Goal: Task Accomplishment & Management: Use online tool/utility

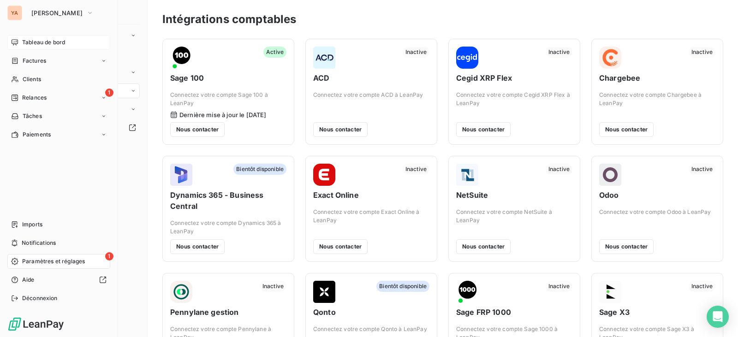
click at [36, 44] on span "Tableau de bord" at bounding box center [43, 42] width 43 height 8
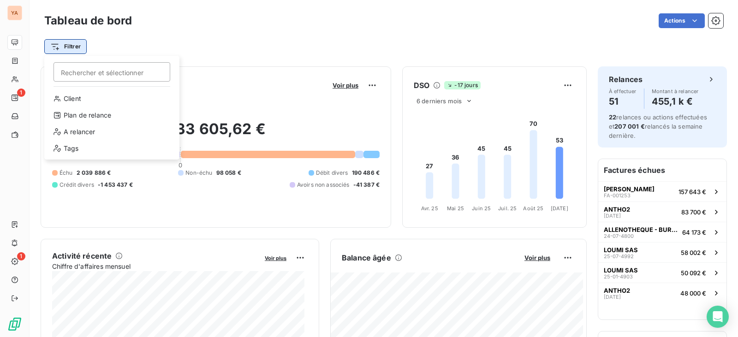
click at [77, 48] on html "YA 1 1 Tableau de bord Actions Filtrer Rechercher et sélectionner Client Plan d…" at bounding box center [369, 168] width 738 height 337
click at [86, 101] on div "Client" at bounding box center [112, 98] width 128 height 15
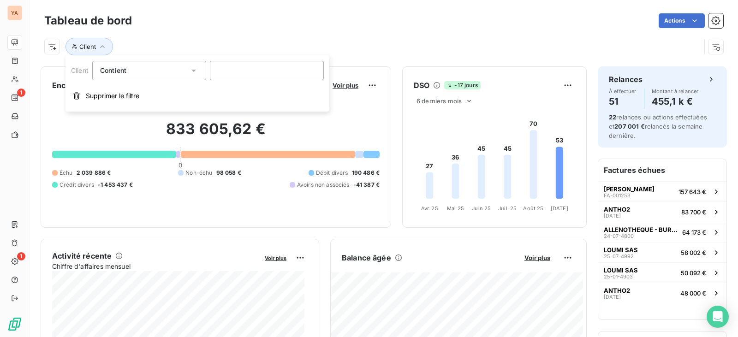
click at [121, 77] on div "Contient like" at bounding box center [149, 70] width 114 height 19
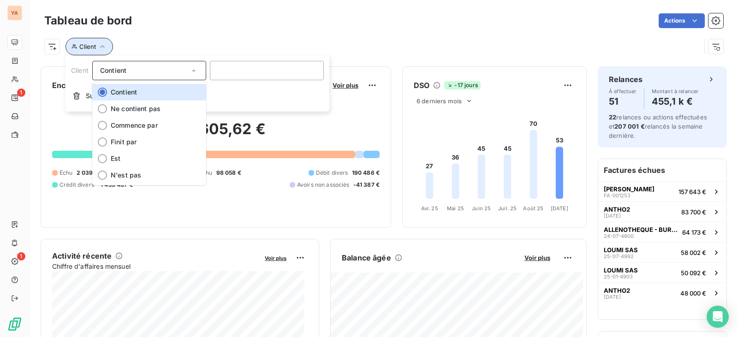
click at [78, 48] on button "Client" at bounding box center [88, 47] width 47 height 18
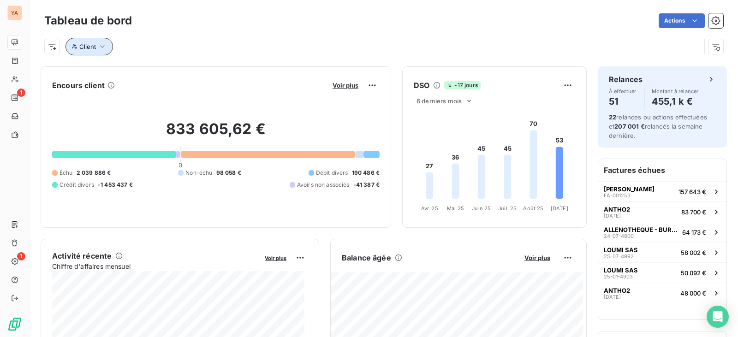
click at [88, 49] on span "Client" at bounding box center [87, 46] width 17 height 7
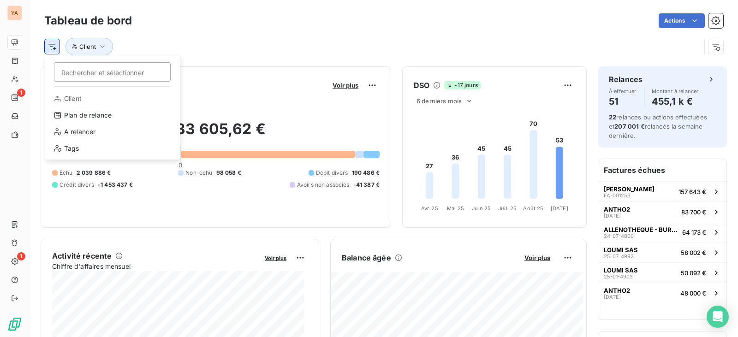
click at [57, 46] on html "YA 1 1 Tableau de bord Actions Rechercher et sélectionner Client Plan de relanc…" at bounding box center [369, 168] width 738 height 337
click at [85, 144] on div "Tags" at bounding box center [112, 148] width 128 height 15
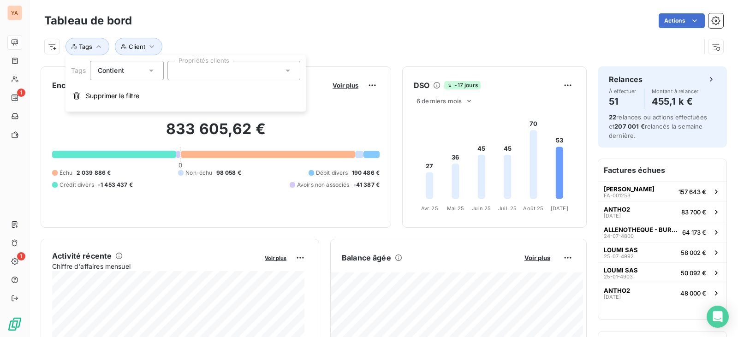
click at [205, 76] on div at bounding box center [233, 70] width 133 height 19
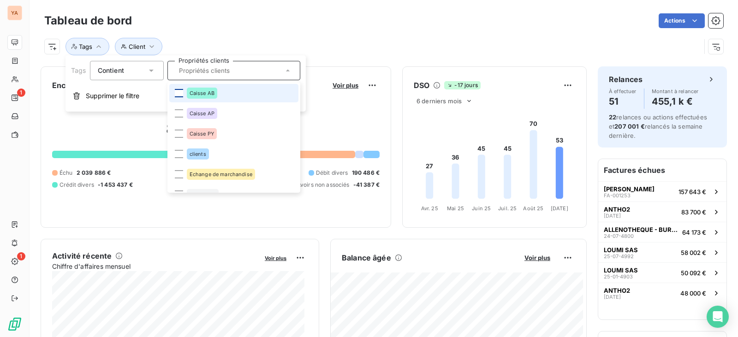
click at [179, 95] on div at bounding box center [179, 93] width 8 height 8
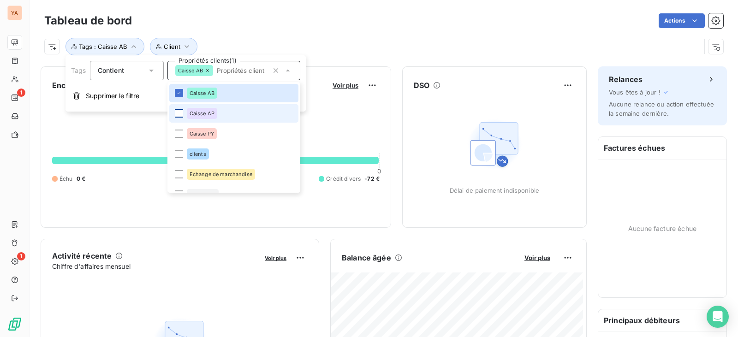
click at [179, 113] on div at bounding box center [179, 113] width 8 height 8
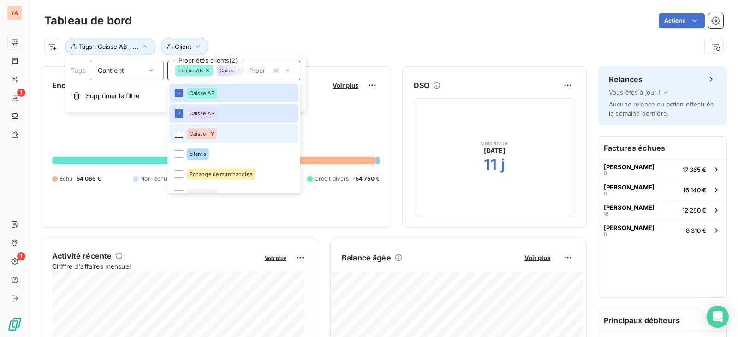
click at [179, 134] on div at bounding box center [179, 134] width 8 height 8
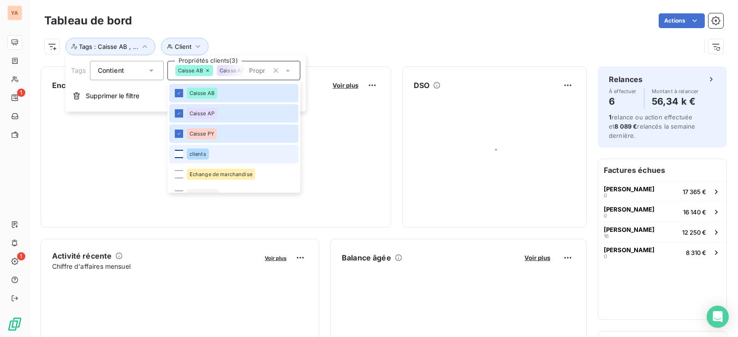
click at [178, 154] on div at bounding box center [179, 154] width 8 height 8
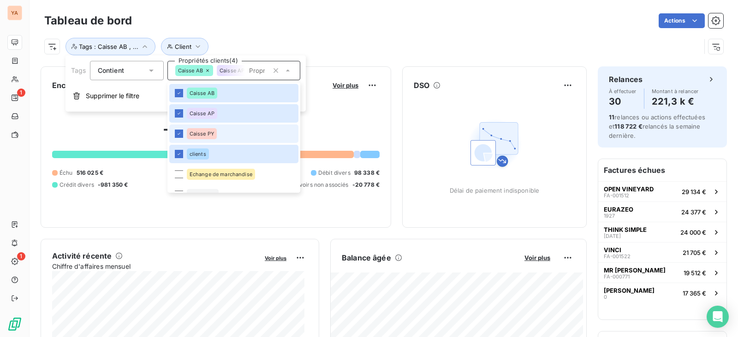
scroll to position [13, 0]
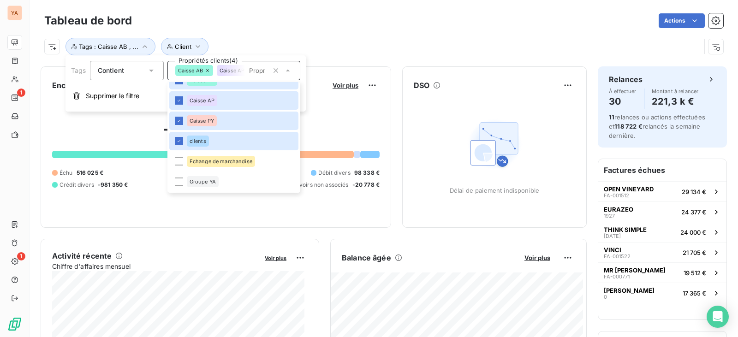
click at [291, 44] on div "Client Tags : Caisse AB , ..." at bounding box center [372, 47] width 656 height 18
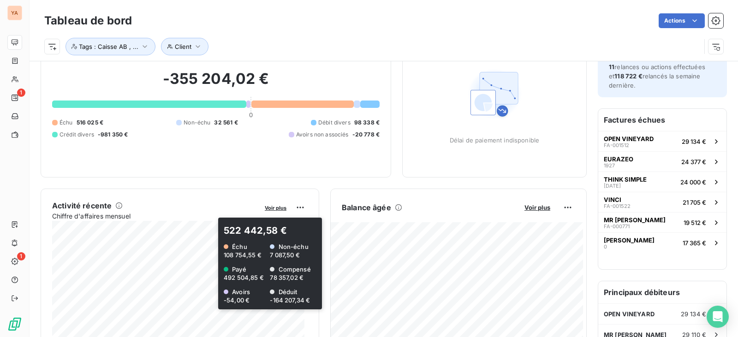
scroll to position [47, 0]
